Goal: Transaction & Acquisition: Download file/media

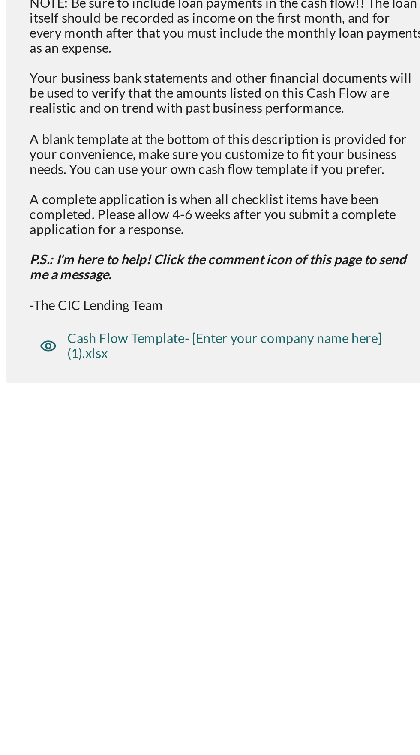
click at [246, 507] on div "Cash Flow Template- [Enter your company name here] (1).xlsx" at bounding box center [293, 514] width 154 height 14
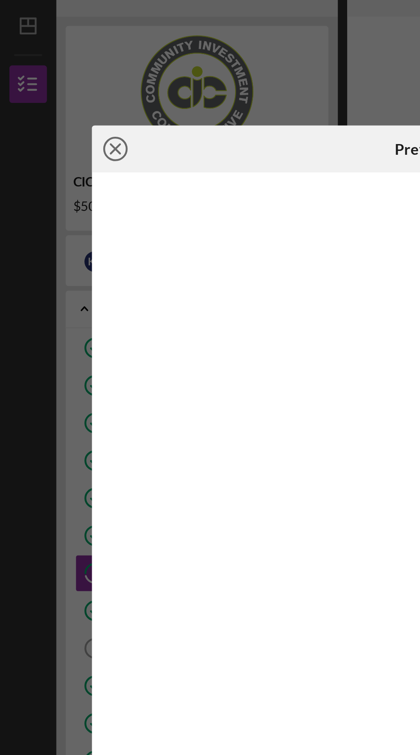
click at [54, 85] on line at bounding box center [53, 86] width 4 height 4
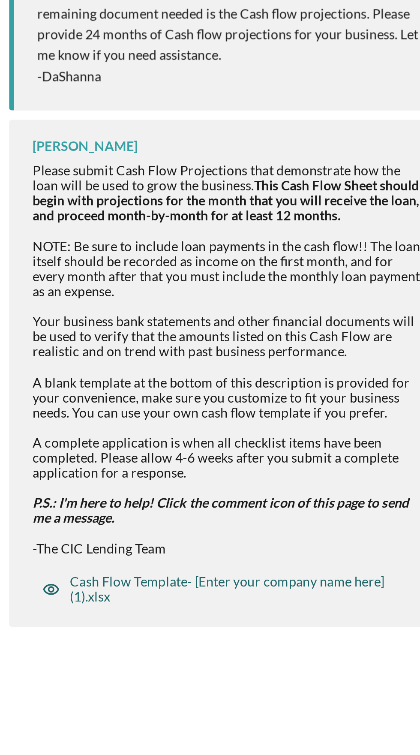
click at [206, 505] on icon "button" at bounding box center [206, 513] width 17 height 17
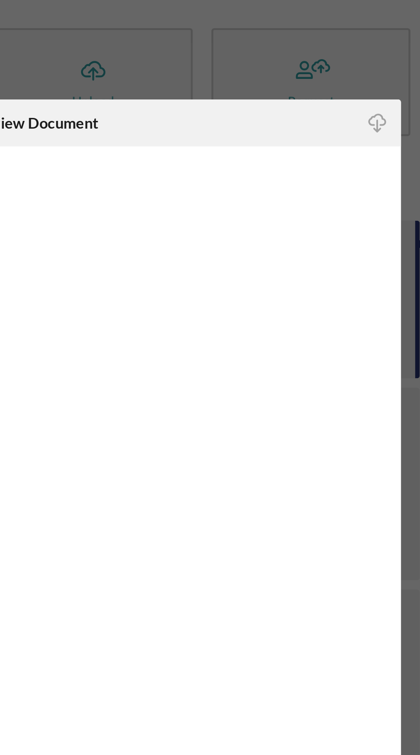
click at [368, 82] on icon "button" at bounding box center [366, 84] width 7 height 5
